Goal: Understand process/instructions: Learn how to perform a task or action

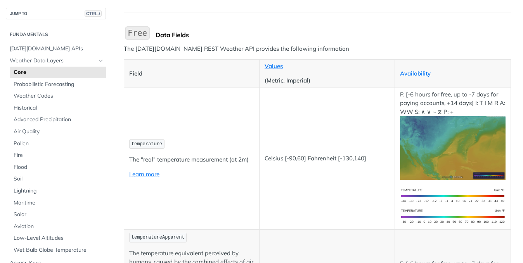
scroll to position [73, 0]
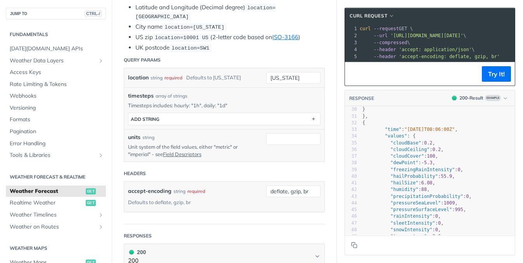
scroll to position [262, 0]
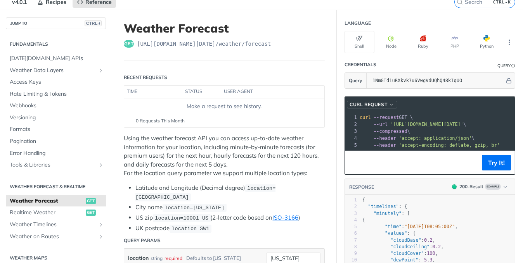
click at [370, 105] on span "cURL Request" at bounding box center [368, 104] width 38 height 7
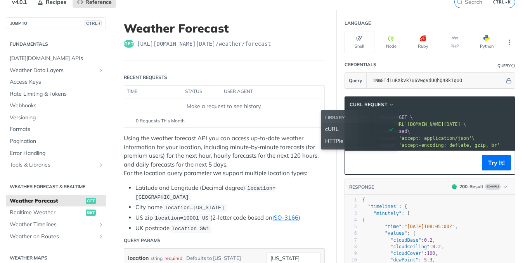
click at [333, 138] on span "HTTPie" at bounding box center [334, 141] width 18 height 8
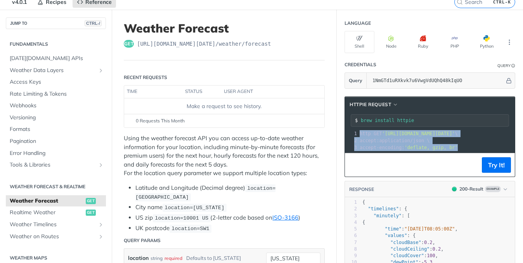
drag, startPoint x: 353, startPoint y: 132, endPoint x: 452, endPoint y: 149, distance: 100.3
click at [452, 149] on div "1 http GET 'https://api.tomorrow.io/v4/weather/forecast?location=new%20york&api…" at bounding box center [507, 140] width 299 height 21
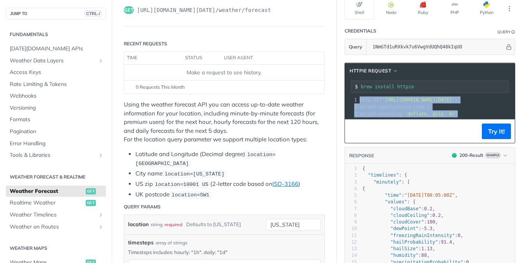
copy div "http GET 'https://api.tomorrow.io/v4/weather/forecast?location=new%20york&apike…"
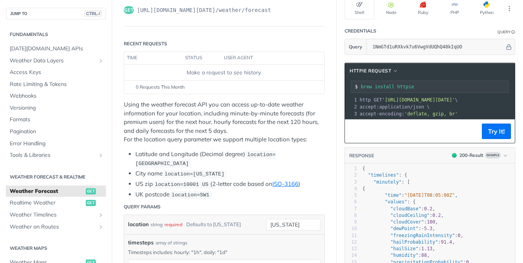
drag, startPoint x: 404, startPoint y: 85, endPoint x: 352, endPoint y: 83, distance: 52.0
click at [352, 83] on div "brew install httpie" at bounding box center [430, 87] width 158 height 12
